Goal: Share content

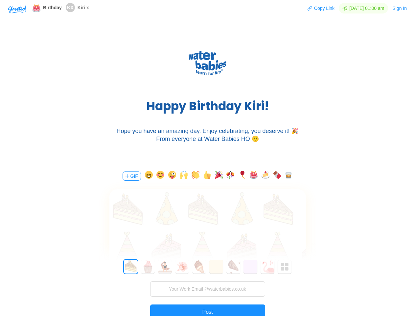
click at [207, 158] on div "H a p p y B i r t h d a y K i r i ! Hope you have an amazing day. Enjoy celebra…" at bounding box center [207, 93] width 415 height 138
click at [17, 9] on img "button" at bounding box center [17, 9] width 18 height 9
click at [318, 8] on button "Copy Link" at bounding box center [321, 8] width 28 height 11
click at [400, 8] on button "Sign In" at bounding box center [399, 8] width 15 height 11
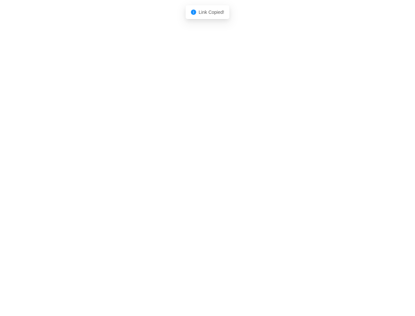
click at [131, 176] on body "Shadow: (click to exit) Link Copied!" at bounding box center [207, 158] width 415 height 316
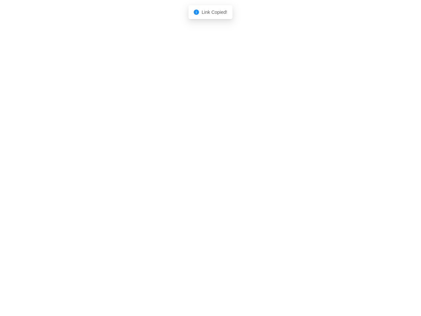
click at [148, 176] on body "Shadow: (click to exit) Link Copied!" at bounding box center [210, 158] width 421 height 316
click at [159, 176] on body "Shadow: (click to exit) Link Copied!" at bounding box center [210, 158] width 421 height 316
click at [171, 176] on body "Shadow: (click to exit) Link Copied!" at bounding box center [210, 158] width 421 height 316
click at [183, 176] on body "Shadow: (click to exit) Link Copied!" at bounding box center [210, 158] width 421 height 316
click at [195, 176] on body "Shadow: (click to exit) Link Copied!" at bounding box center [210, 158] width 421 height 316
